Goal: Task Accomplishment & Management: Manage account settings

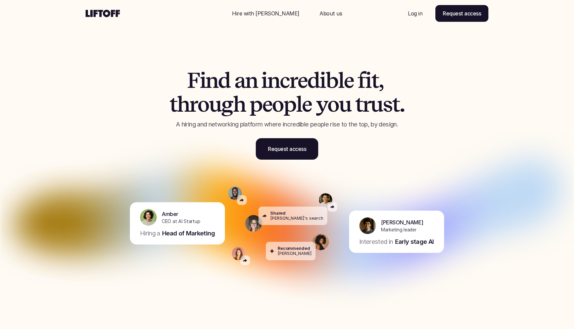
click at [416, 12] on p "Log in" at bounding box center [415, 13] width 14 height 8
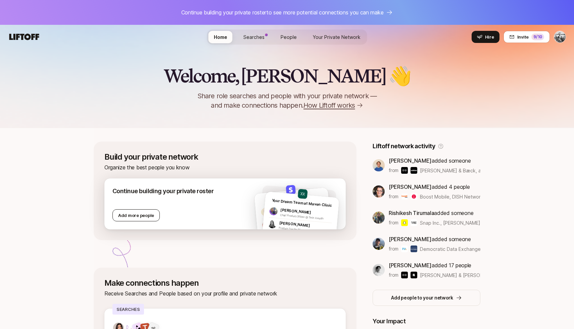
click at [143, 216] on button "Add more people" at bounding box center [135, 215] width 47 height 12
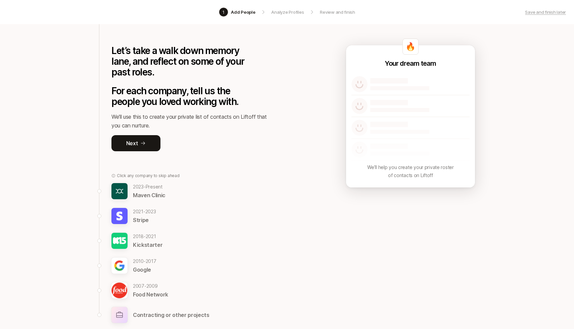
scroll to position [31, 0]
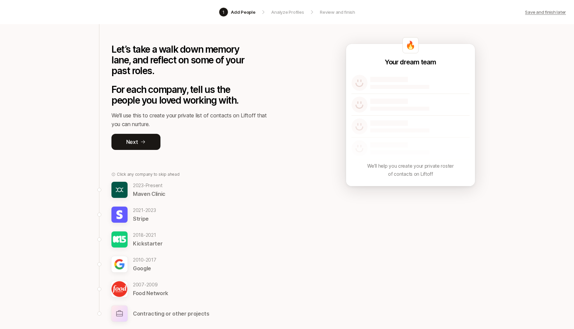
click at [555, 10] on p "Save and finish later" at bounding box center [545, 12] width 41 height 7
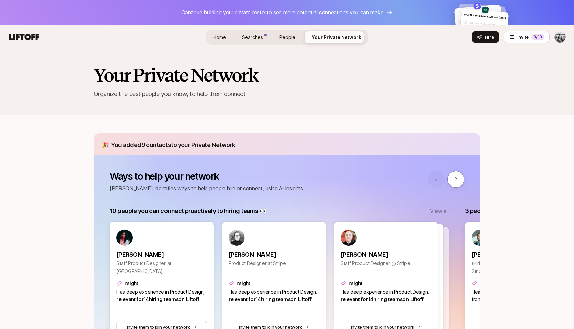
click at [255, 31] on link "Searches" at bounding box center [253, 37] width 32 height 12
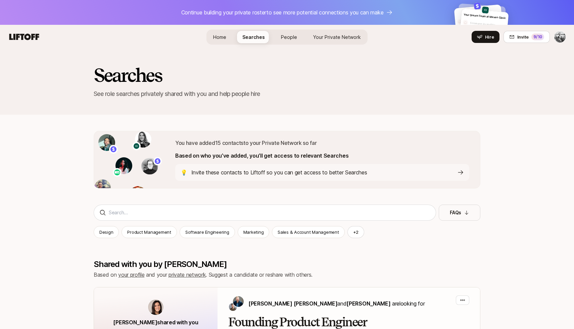
drag, startPoint x: 290, startPoint y: 38, endPoint x: 258, endPoint y: 40, distance: 31.2
click at [290, 38] on span "People" at bounding box center [289, 37] width 16 height 6
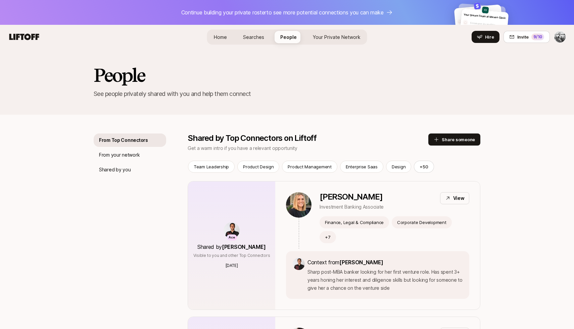
click at [221, 35] on span "Home" at bounding box center [220, 37] width 13 height 6
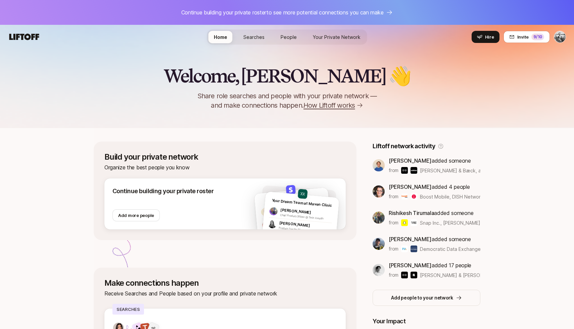
click at [324, 31] on link "Your Private Network Your Network" at bounding box center [336, 37] width 58 height 12
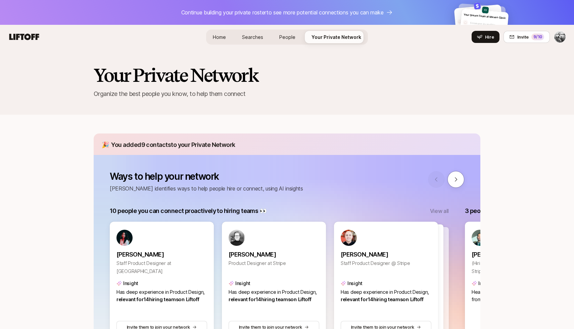
click at [463, 13] on div "Your Dream Team at Maven Clinic Someone incredible Someone incredible" at bounding box center [483, 26] width 49 height 28
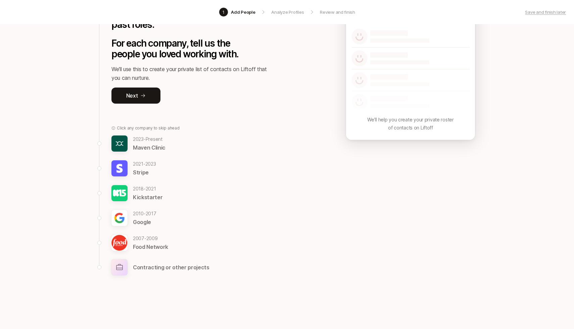
scroll to position [80, 0]
